Goal: Find specific page/section: Find specific page/section

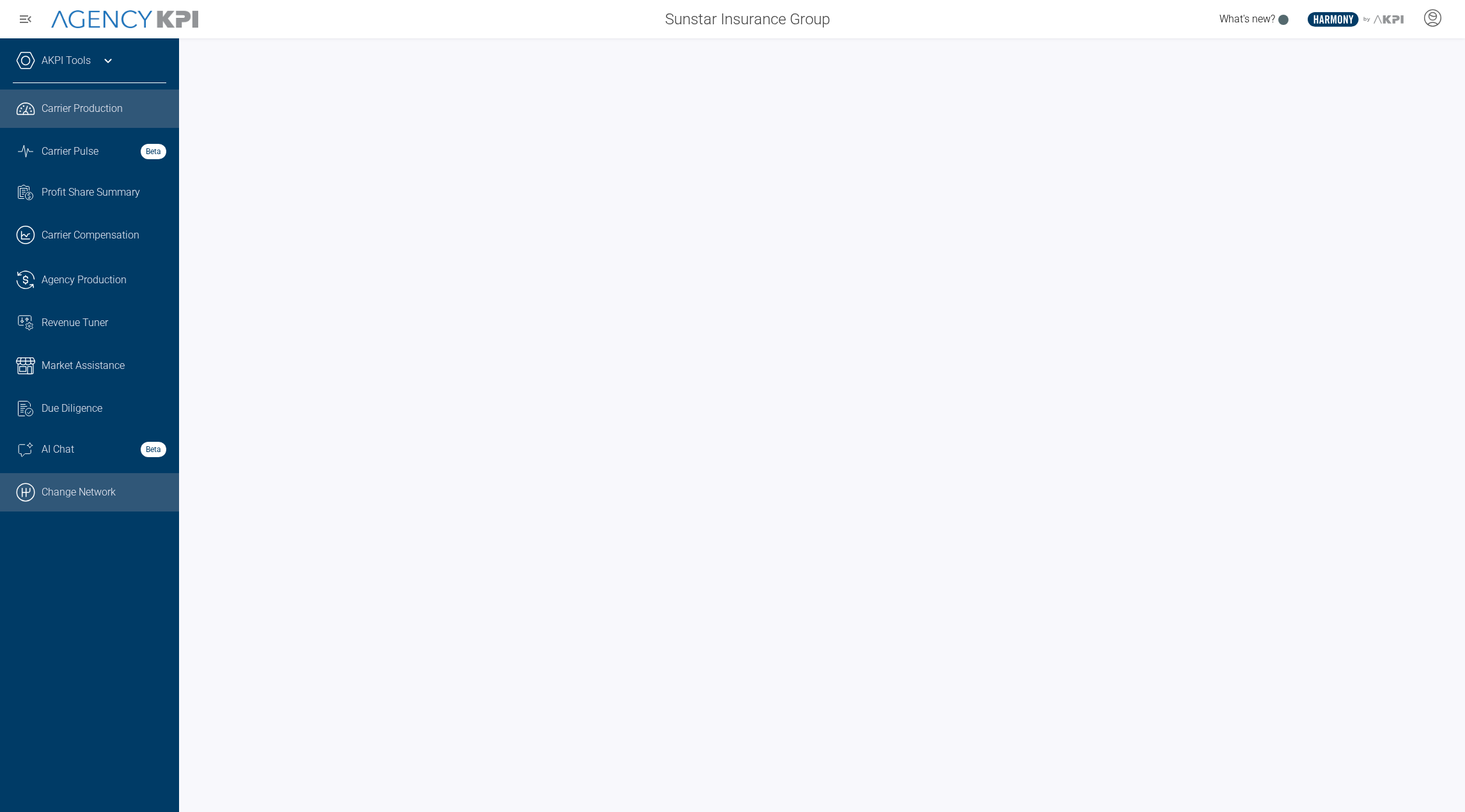
click at [102, 486] on link ".cls-1{fill:none;stroke:#000;stroke-linecap:round;stroke-linejoin:round;stroke-…" at bounding box center [89, 493] width 179 height 39
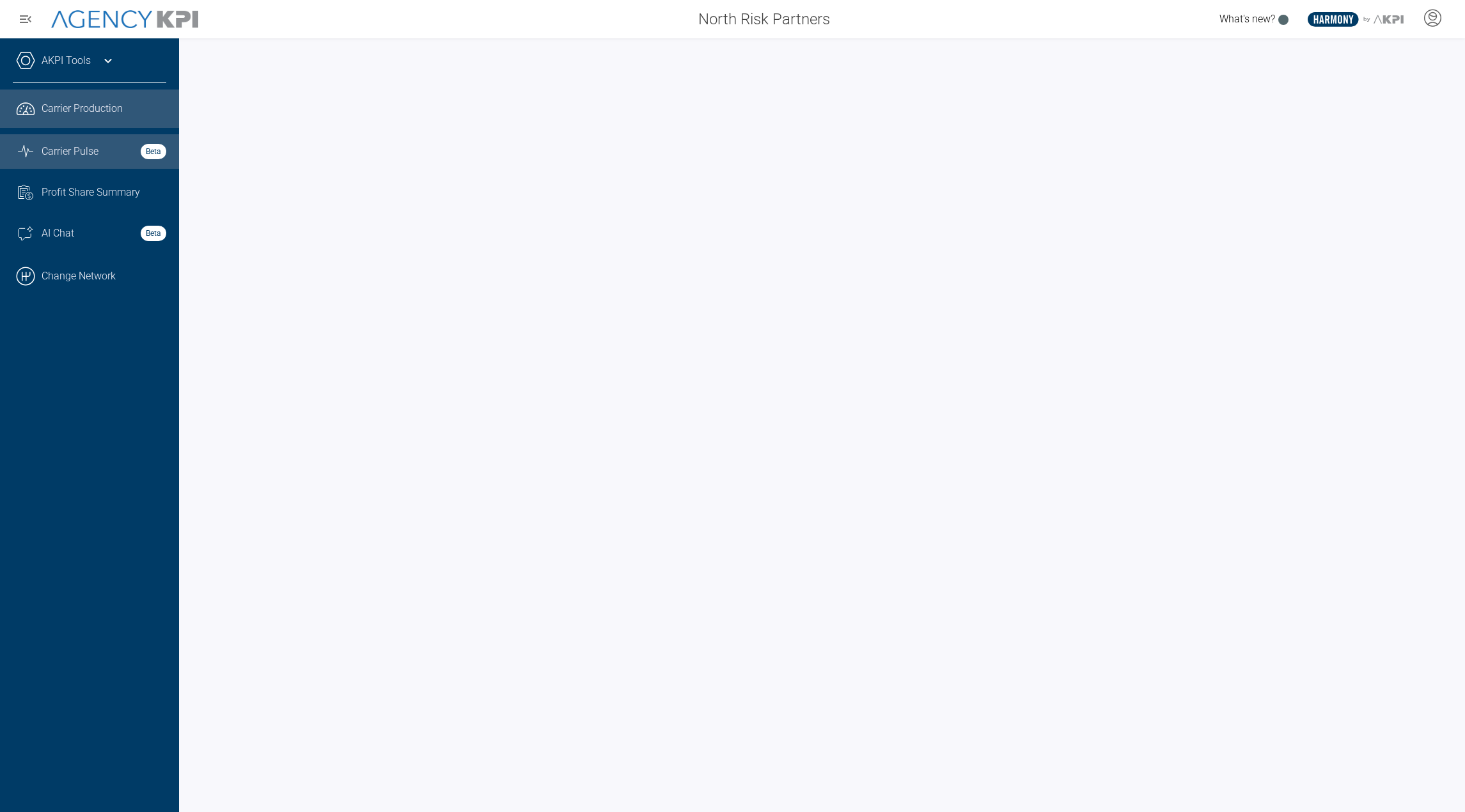
click at [82, 138] on link "Graph Stats Streamline Icon: [URL][DOMAIN_NAME] Carrier Pulse Beta" at bounding box center [89, 151] width 179 height 35
